Goal: Task Accomplishment & Management: Complete application form

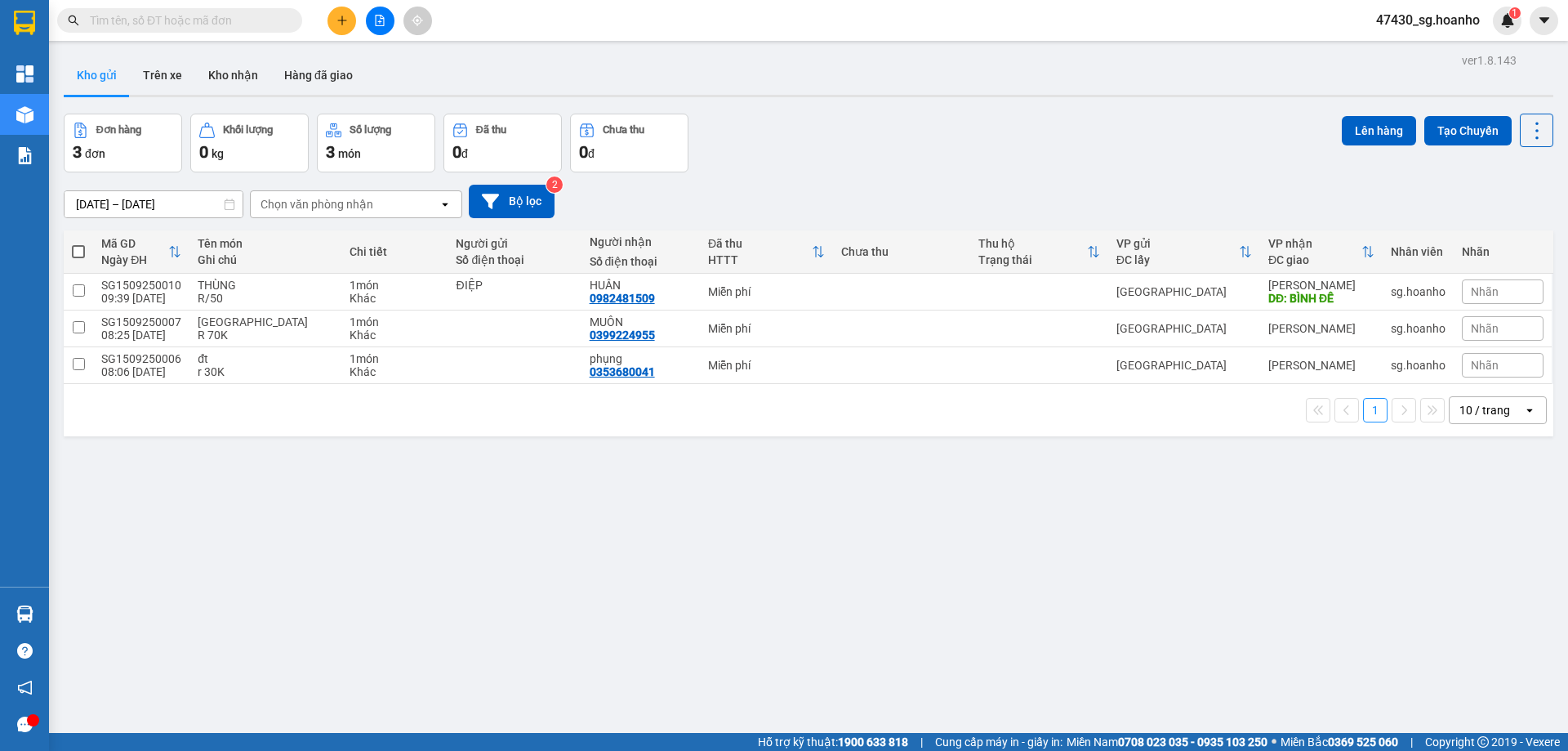
scroll to position [75, 0]
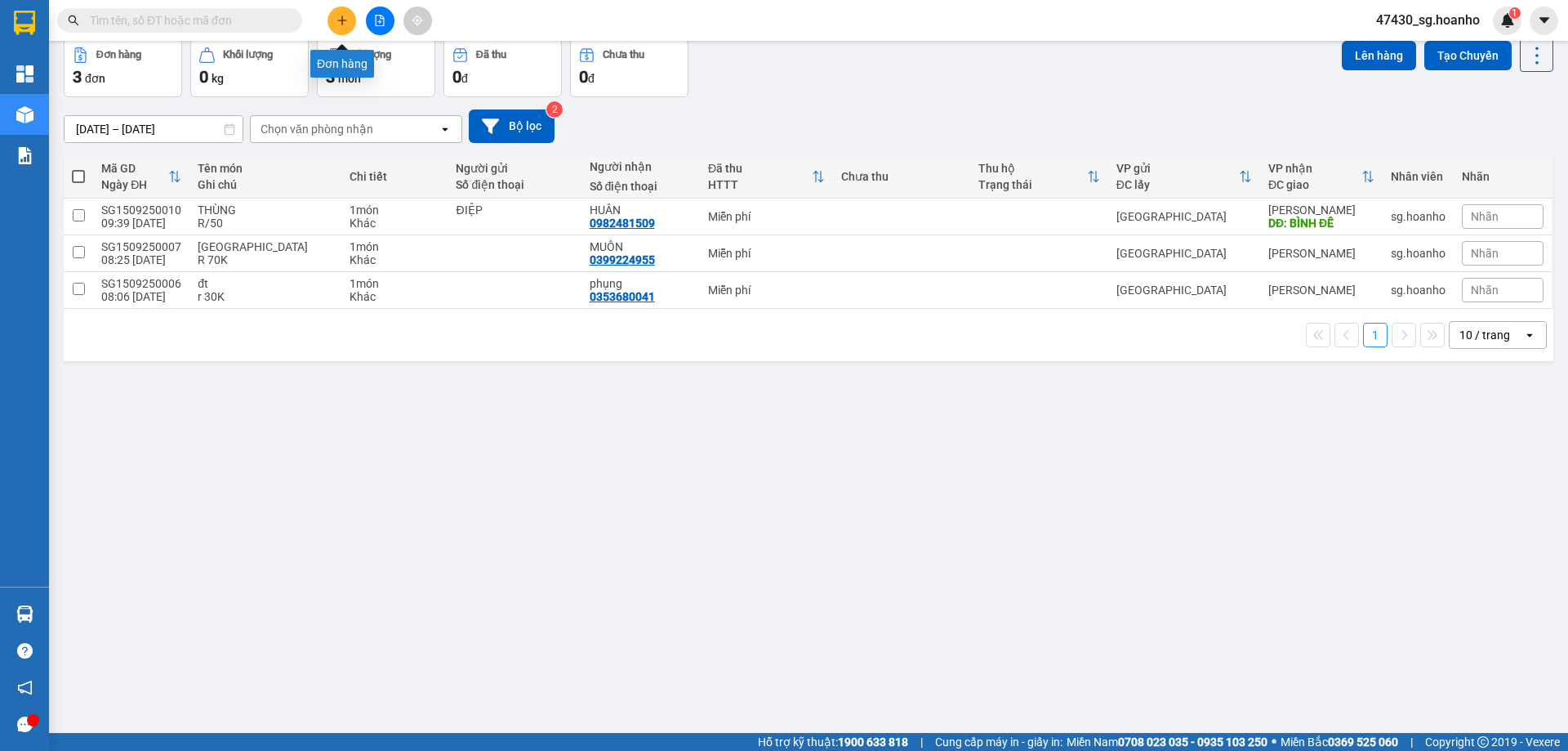
click at [342, 11] on button at bounding box center [342, 20] width 29 height 29
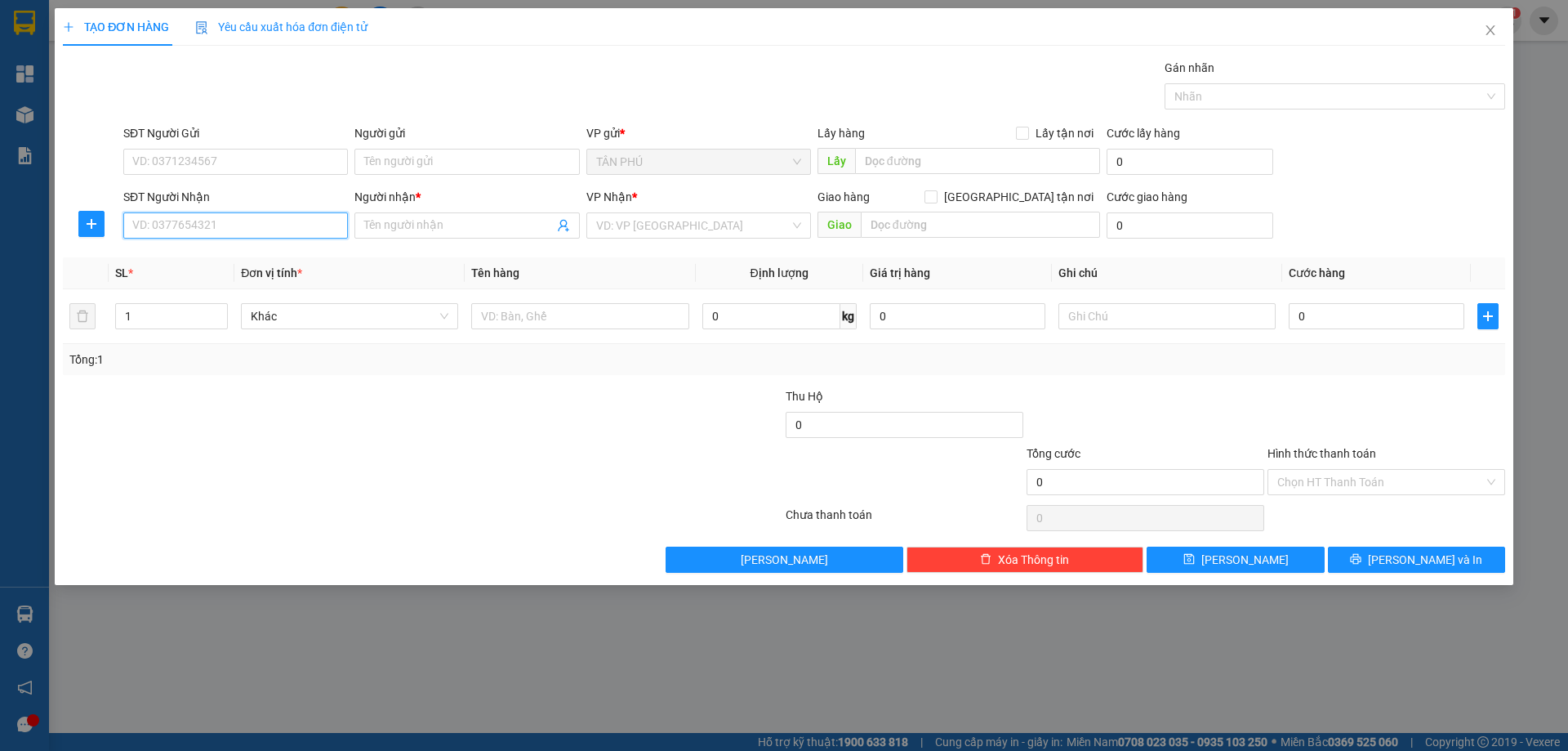
drag, startPoint x: 246, startPoint y: 214, endPoint x: 243, endPoint y: 237, distance: 23.2
click at [243, 237] on input "SĐT Người Nhận" at bounding box center [235, 225] width 225 height 26
type input "0"
click at [317, 278] on div "0938415799 - KIỀU" at bounding box center [235, 284] width 205 height 18
type input "0938415799"
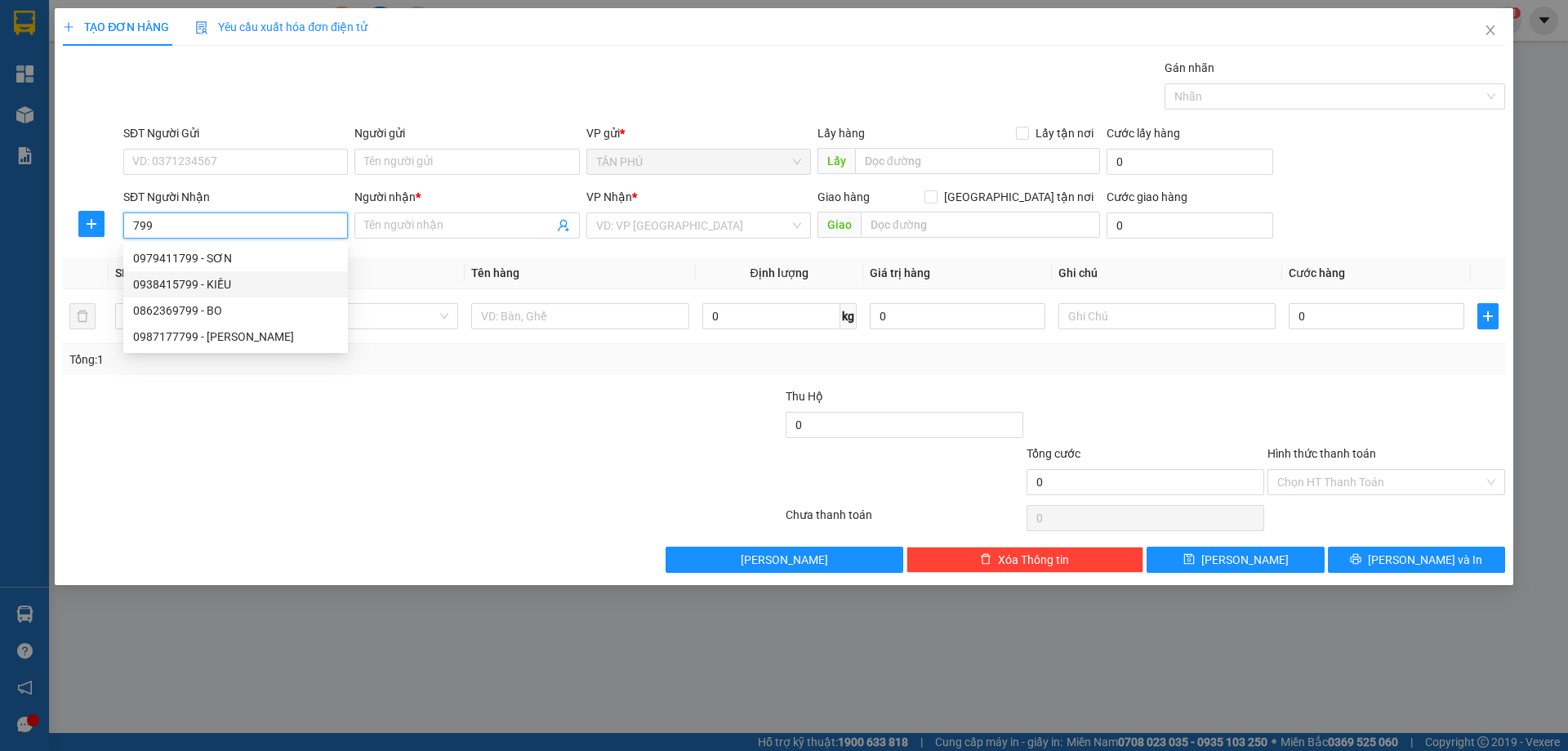
type input "KIỀU"
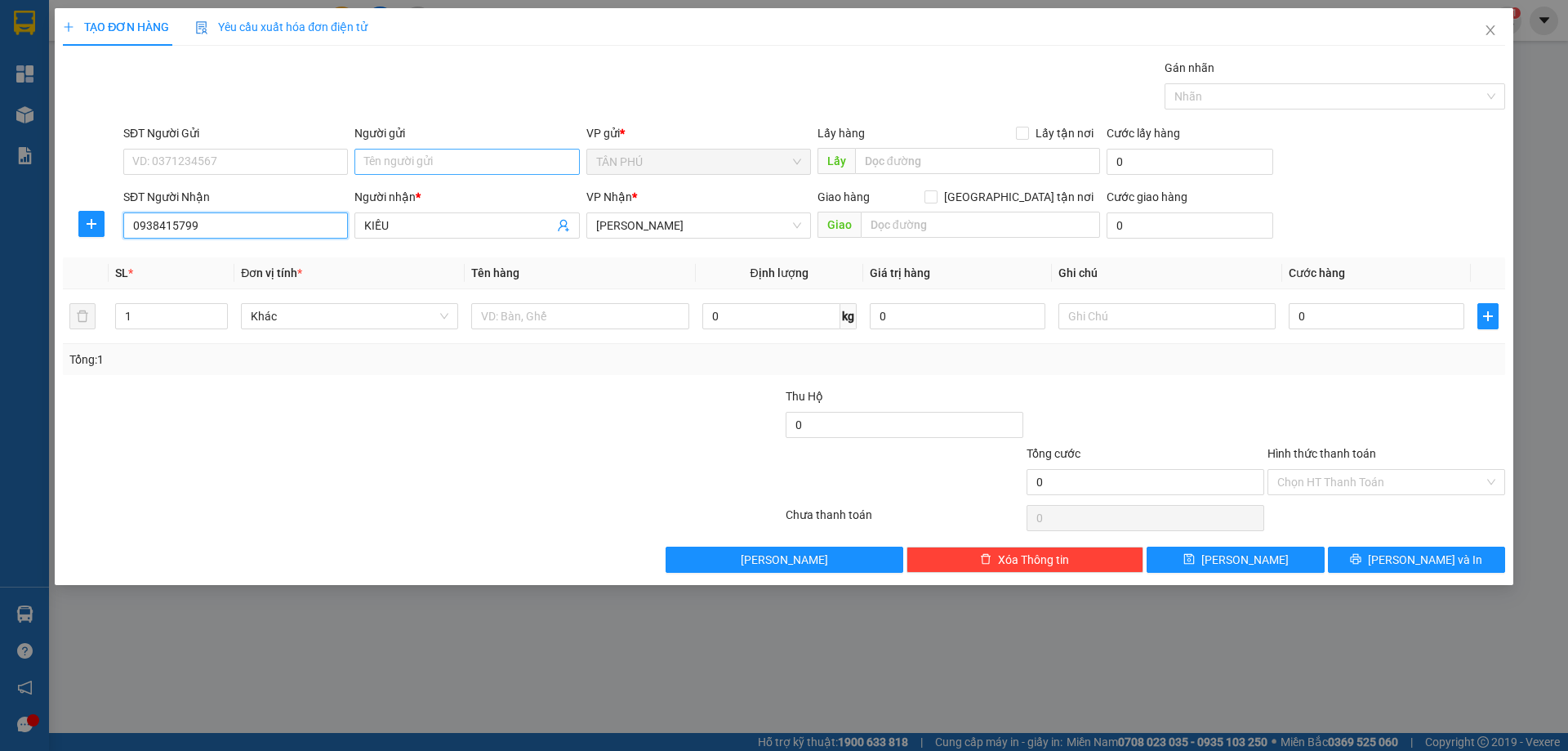
type input "0938415799"
click at [416, 161] on input "Người gửi" at bounding box center [466, 162] width 225 height 26
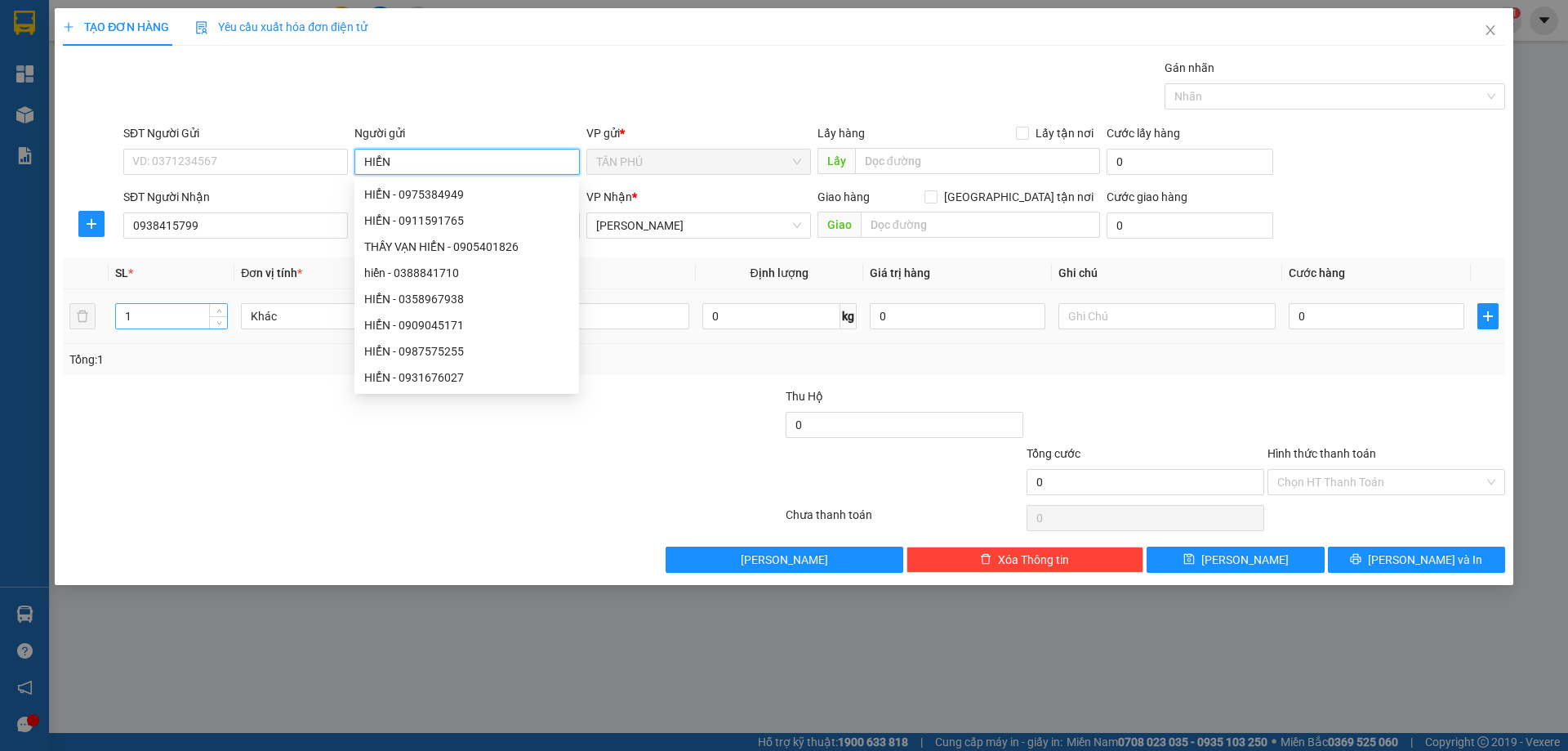
type input "HIỂN"
click at [162, 303] on div "1" at bounding box center [170, 316] width 112 height 26
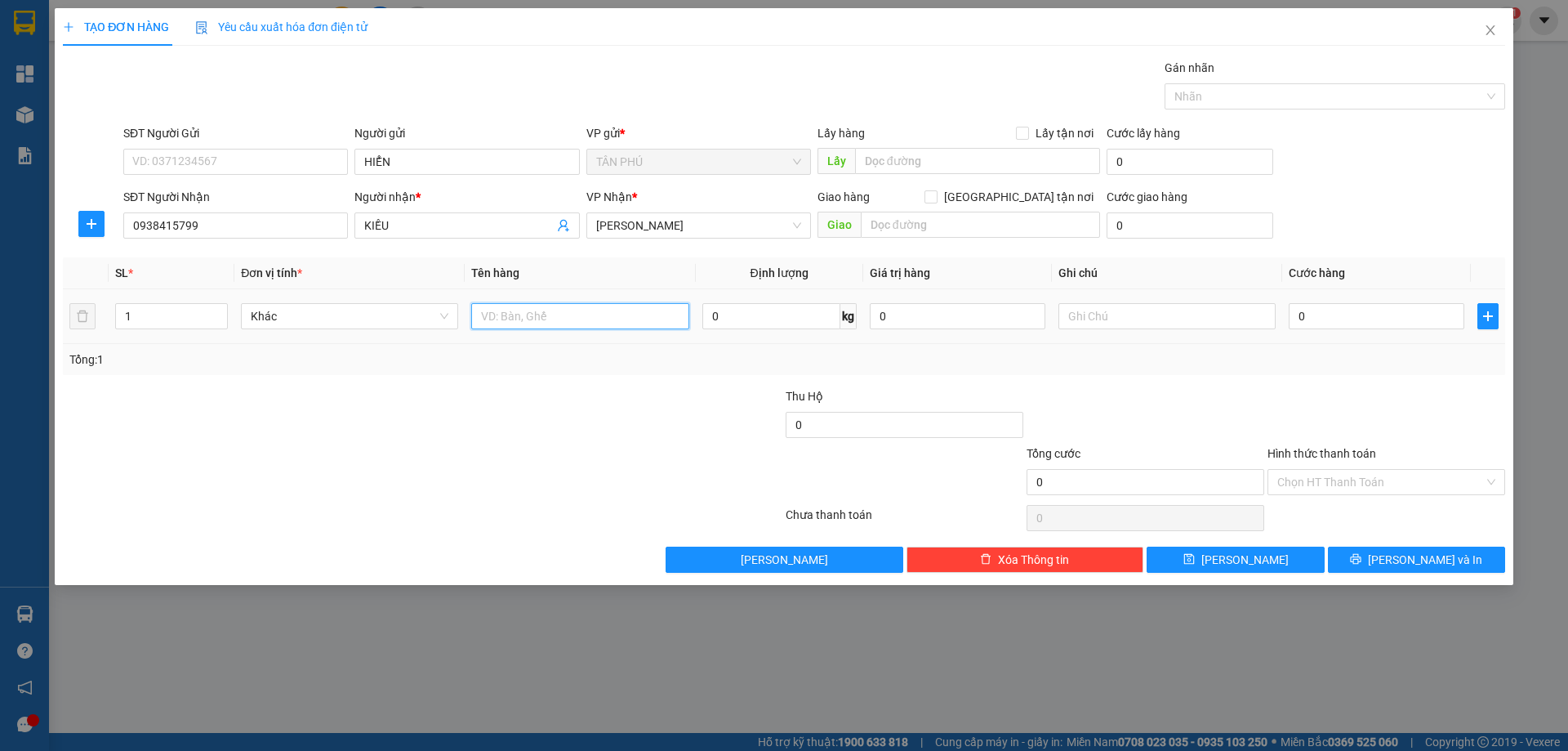
click at [498, 310] on input "text" at bounding box center [579, 316] width 217 height 26
type input "1 TÚI"
click at [1114, 307] on input "text" at bounding box center [1166, 316] width 217 height 26
type input "R-30"
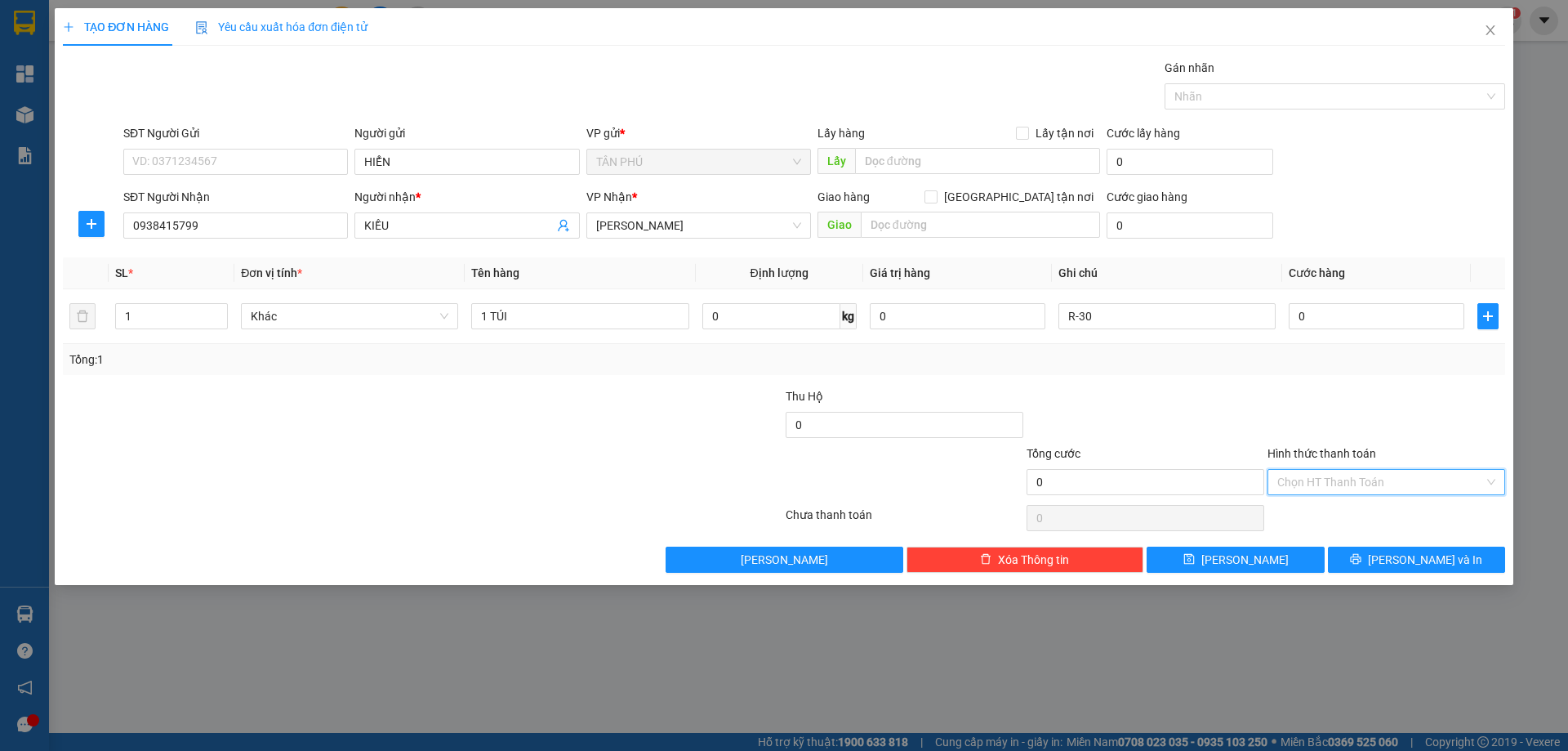
click at [1302, 475] on input "Hình thức thanh toán" at bounding box center [1380, 482] width 207 height 25
click at [1325, 542] on div "Miễn phí" at bounding box center [1386, 541] width 218 height 18
click at [1351, 554] on button "[PERSON_NAME] và In" at bounding box center [1416, 560] width 177 height 26
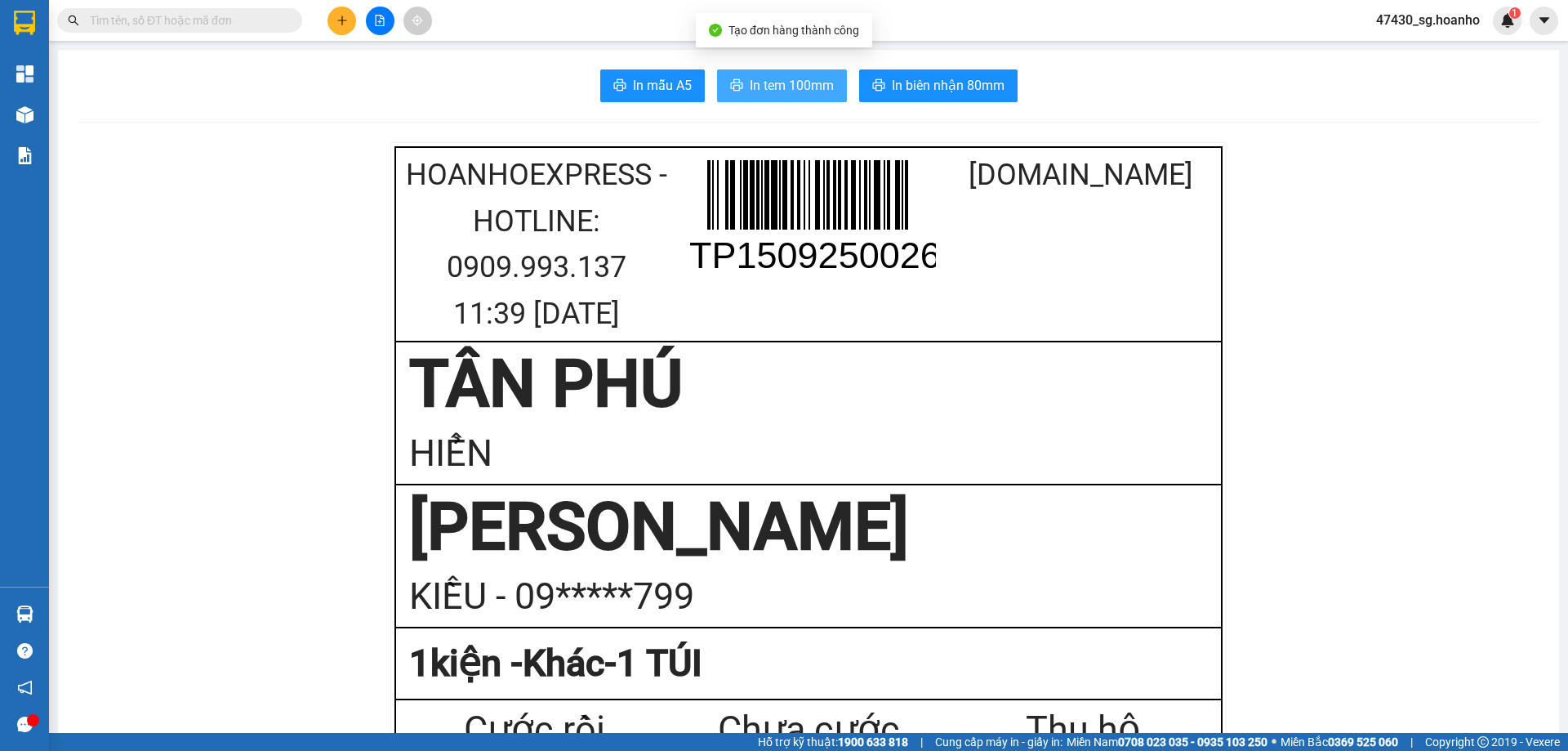
click at [820, 93] on span "In tem 100mm" at bounding box center [792, 85] width 84 height 20
